Goal: Find specific page/section: Find specific page/section

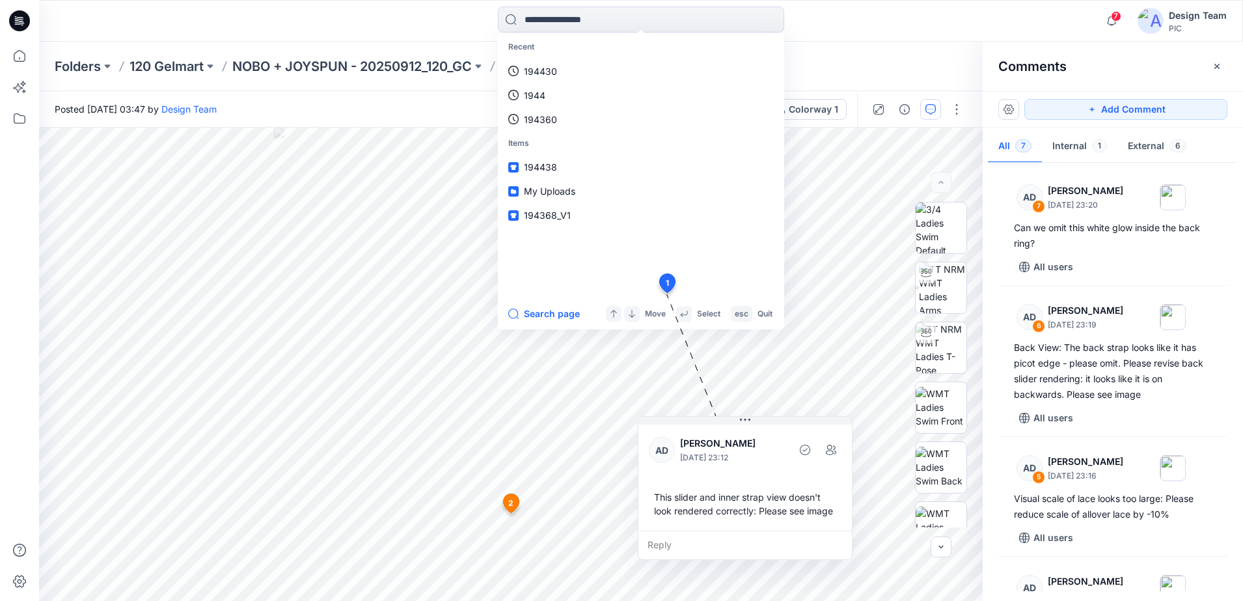
scroll to position [460, 0]
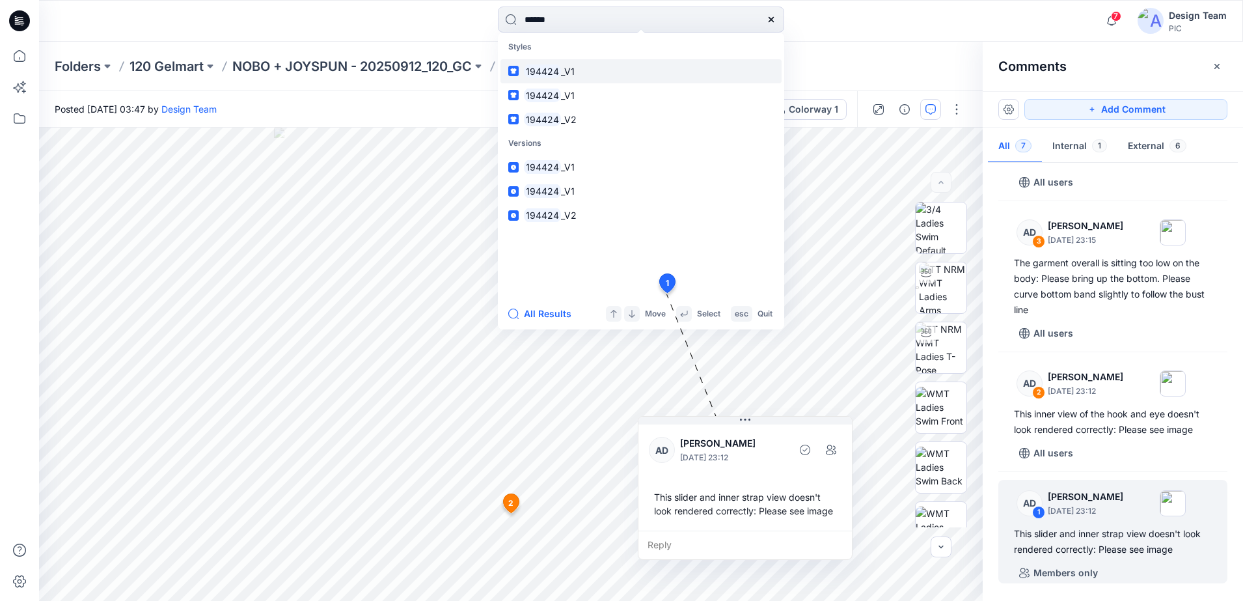
type input "******"
click at [556, 79] on link "194424 _V1" at bounding box center [641, 71] width 281 height 24
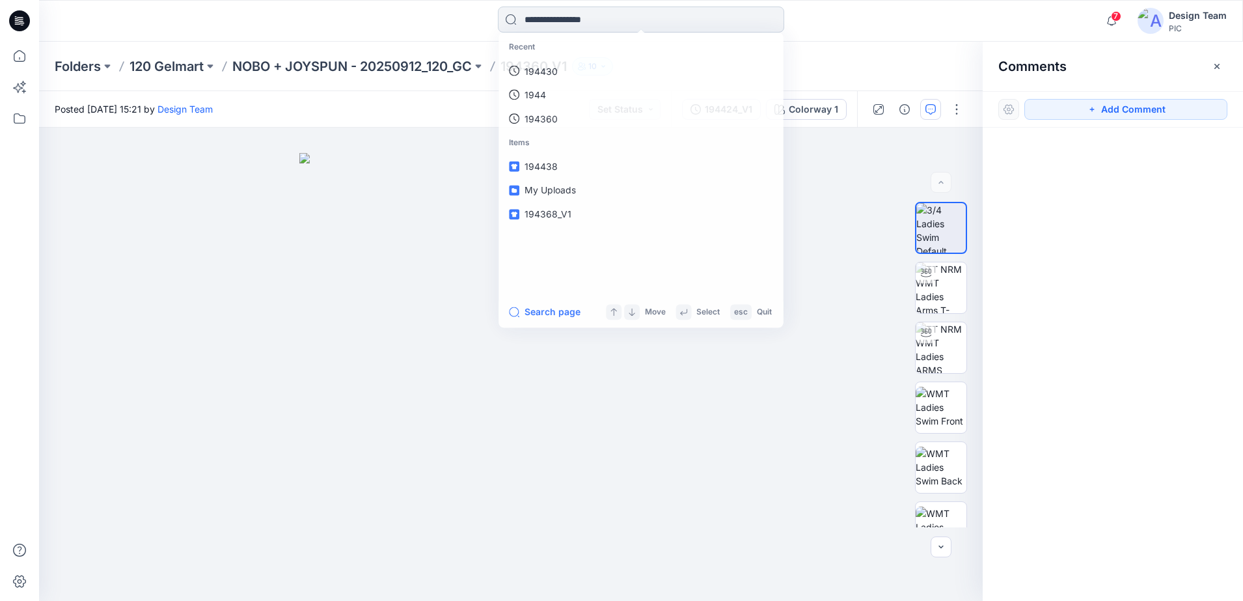
click at [613, 23] on input at bounding box center [641, 20] width 286 height 26
click at [571, 171] on link "194424_V1" at bounding box center [641, 167] width 281 height 24
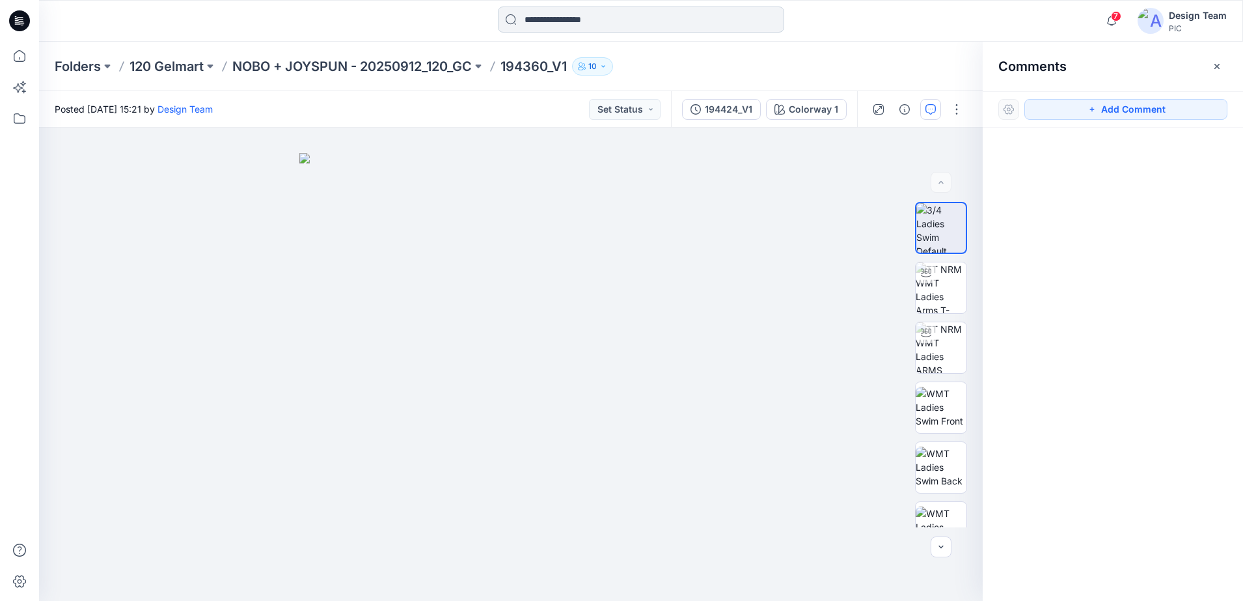
click at [652, 21] on input at bounding box center [641, 20] width 286 height 26
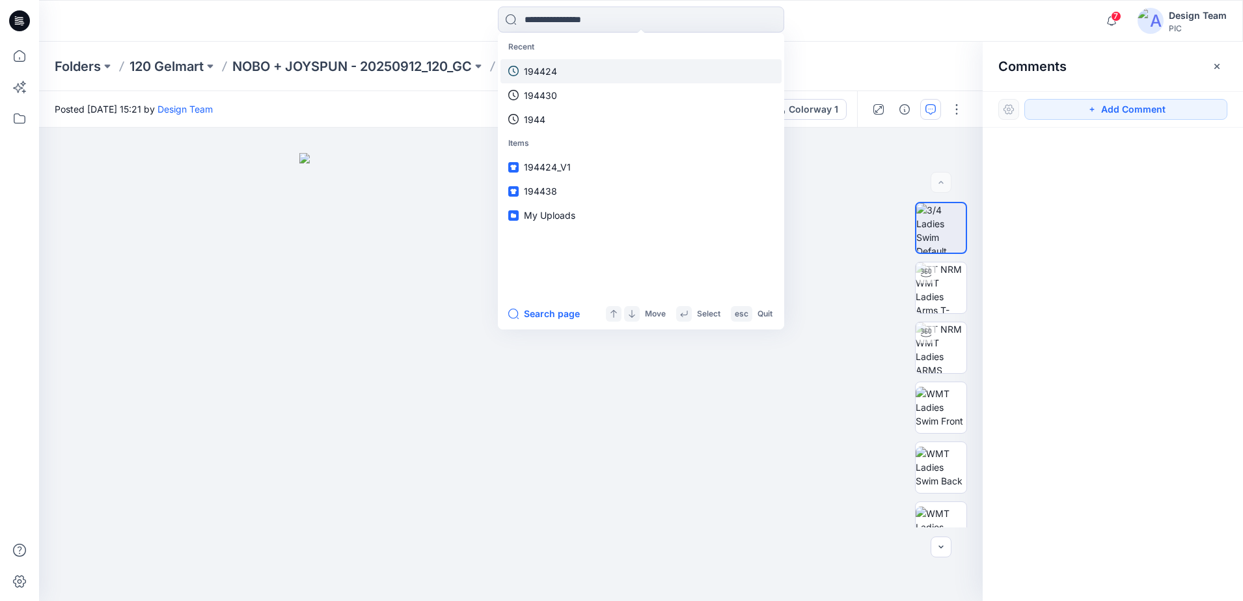
click at [560, 72] on link "194424" at bounding box center [641, 71] width 281 height 24
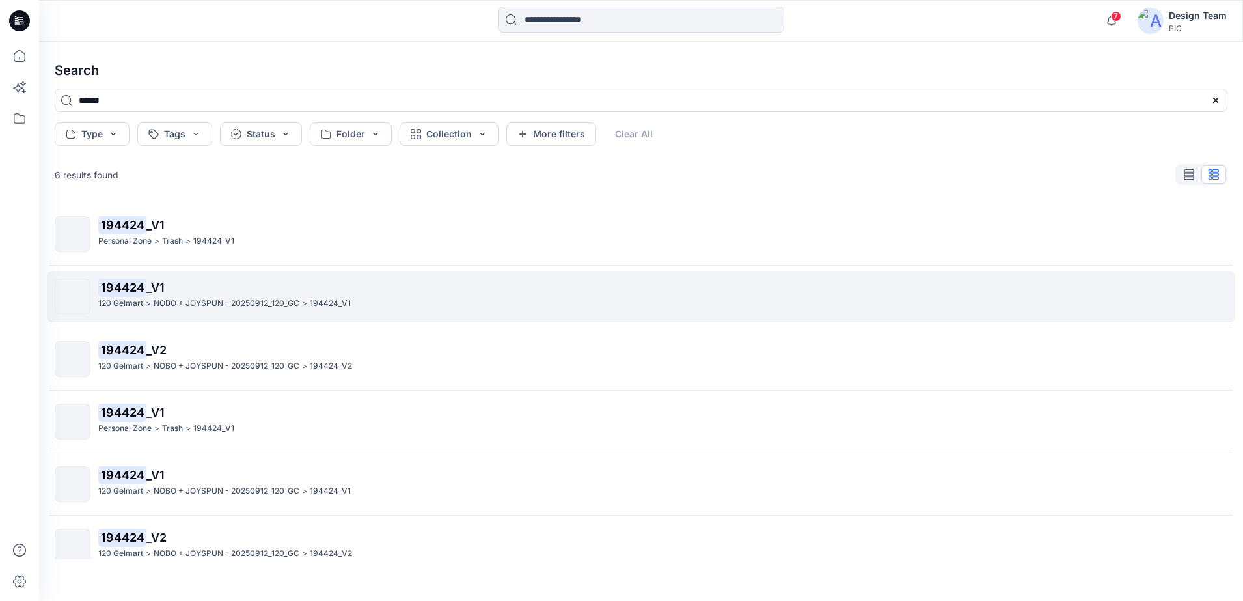
click at [211, 307] on p "NOBO + JOYSPUN - 20250912_120_GC" at bounding box center [227, 304] width 146 height 14
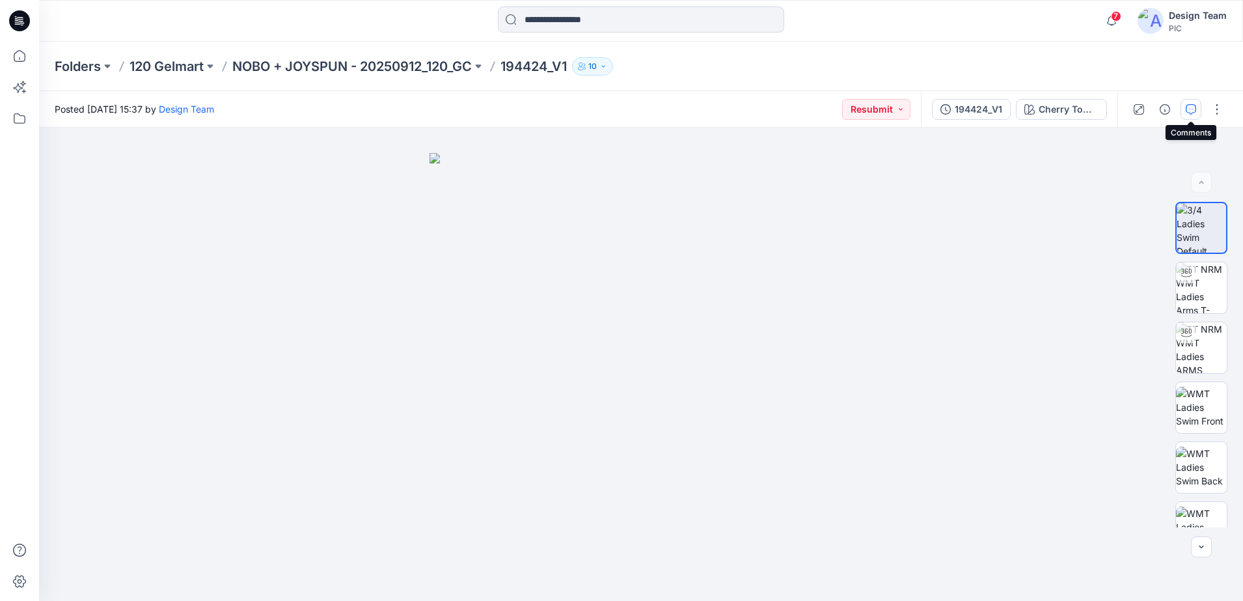
click at [1192, 108] on icon "button" at bounding box center [1191, 109] width 10 height 10
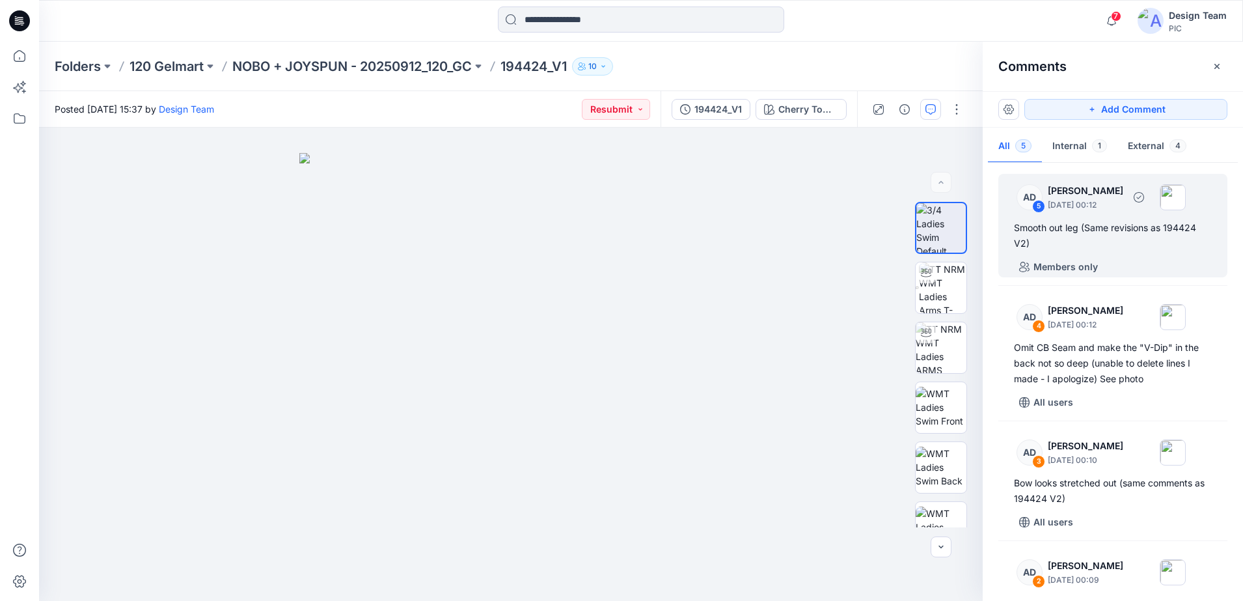
click at [1034, 209] on div "5" at bounding box center [1038, 206] width 13 height 13
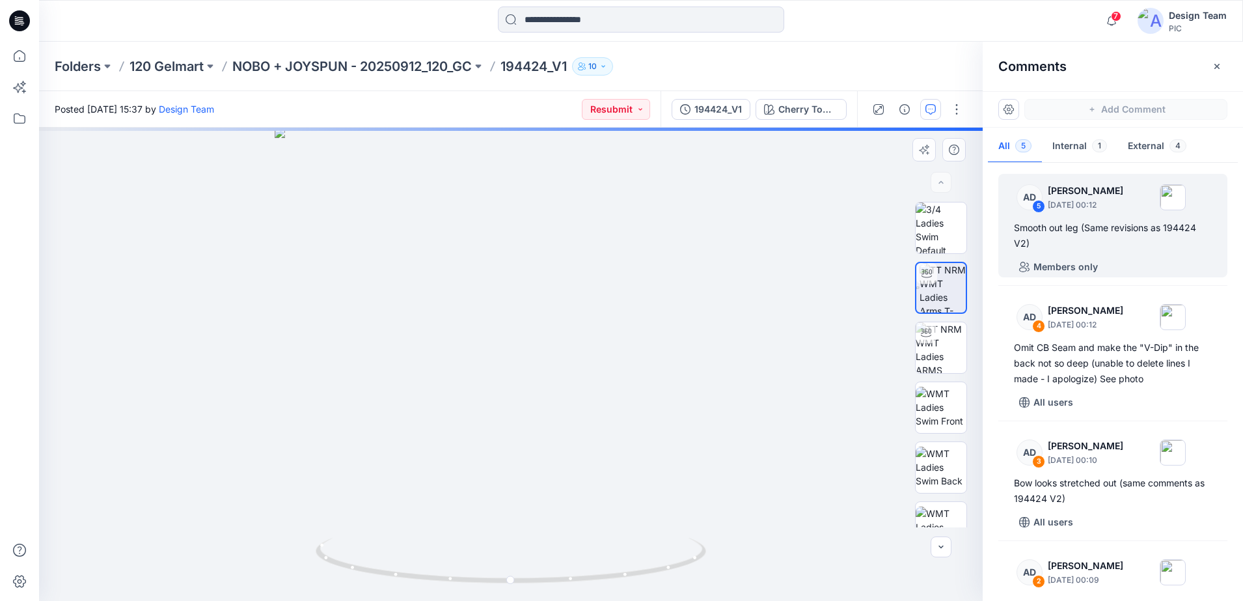
click at [575, 381] on div "Cherry Tomato Loading... Material Properties Loading..." at bounding box center [511, 364] width 944 height 473
click at [1037, 201] on div "5" at bounding box center [1038, 206] width 13 height 13
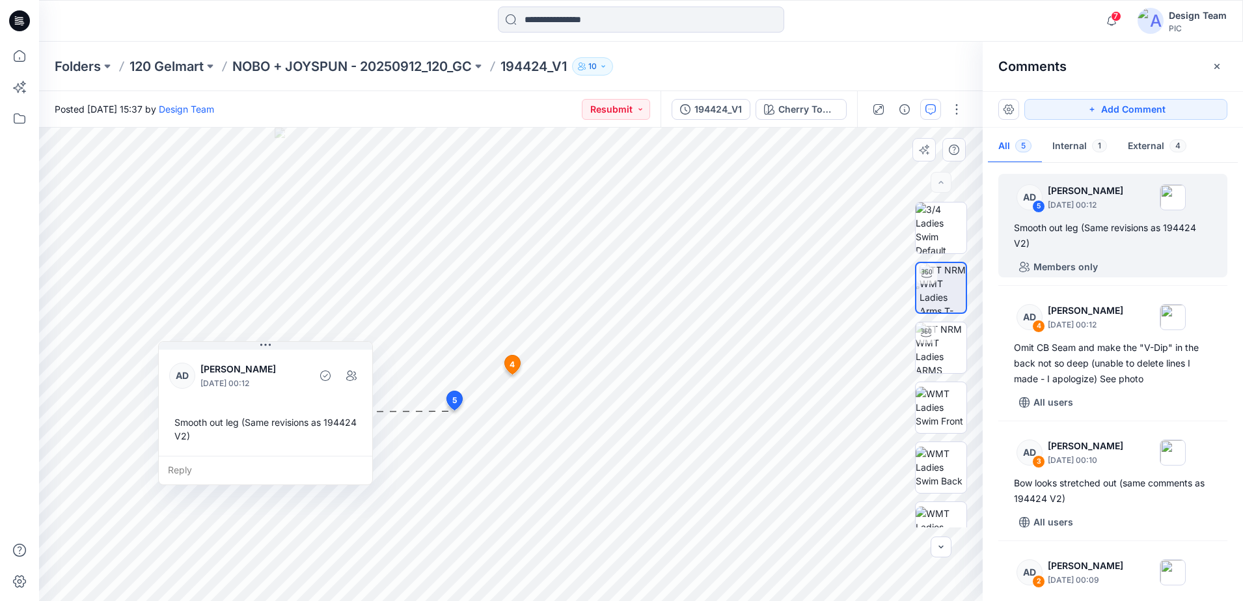
drag, startPoint x: 586, startPoint y: 455, endPoint x: 310, endPoint y: 380, distance: 286.2
click at [310, 380] on div at bounding box center [308, 375] width 3 height 36
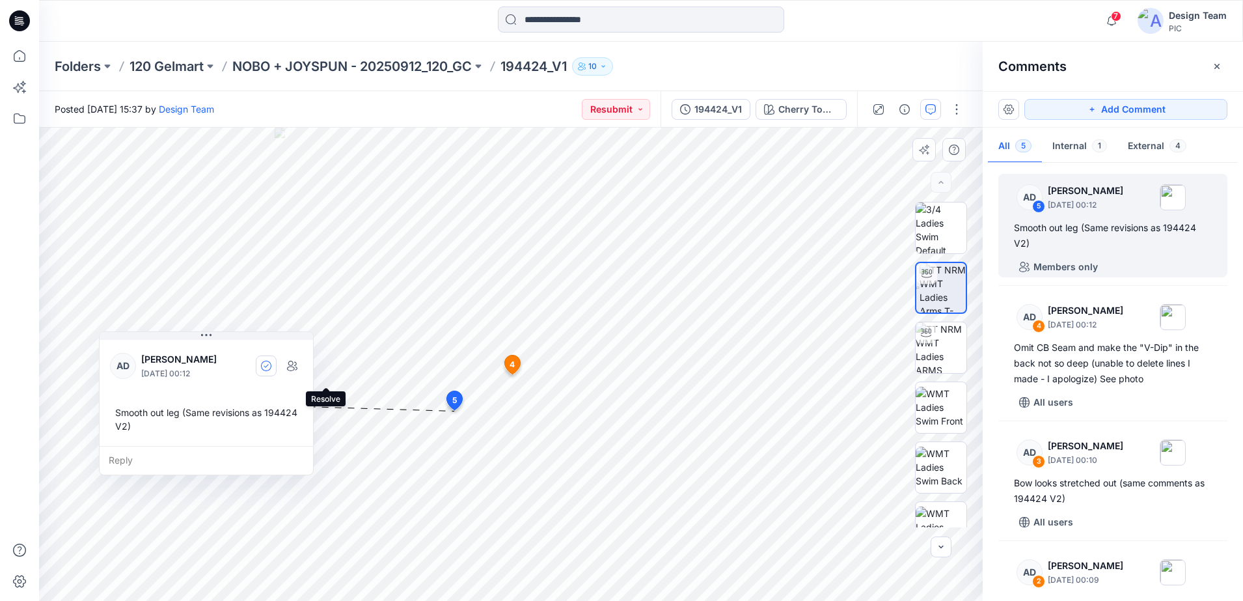
drag, startPoint x: 327, startPoint y: 375, endPoint x: 268, endPoint y: 365, distance: 60.0
click at [268, 365] on icon "button" at bounding box center [266, 365] width 5 height 3
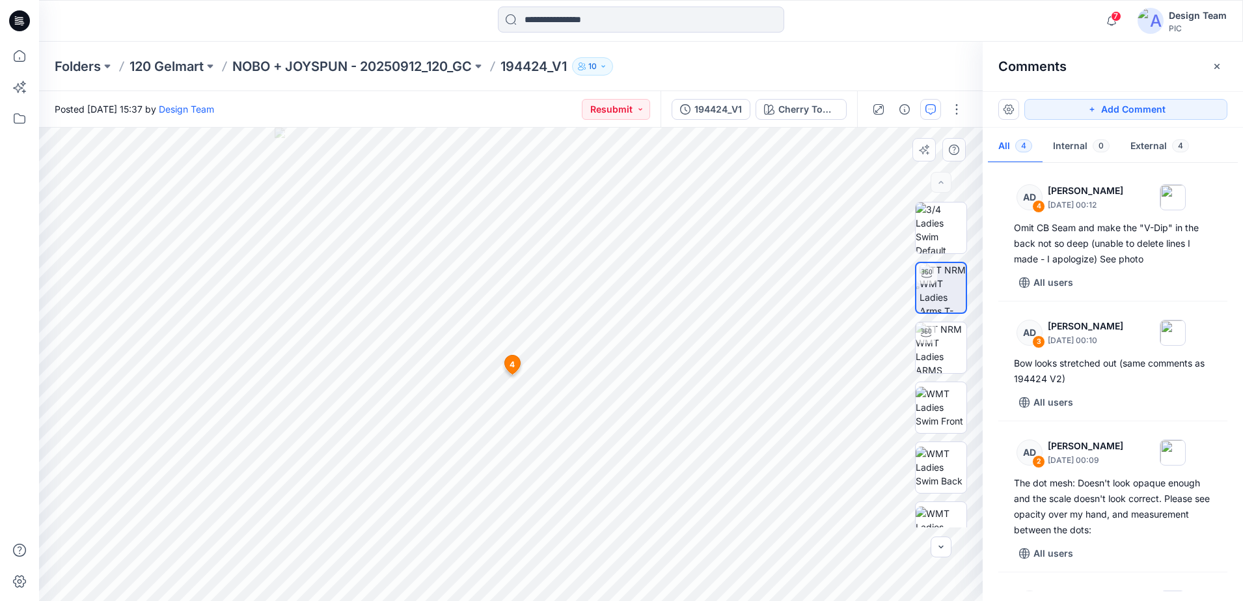
click at [454, 404] on div "6 [DATE] [PERSON_NAME] [DATE] 00:12 Omit CB Seam and make the "V-Dip" in the ba…" at bounding box center [511, 364] width 944 height 473
